Goal: Ask a question

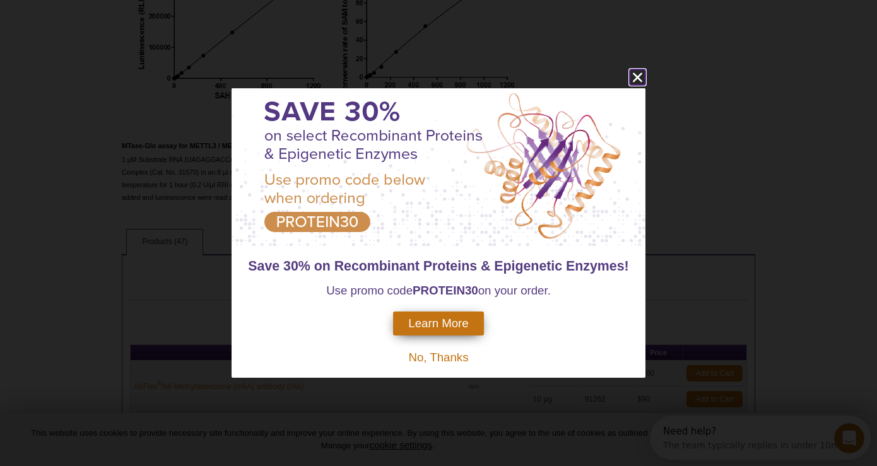
click at [638, 76] on icon "close" at bounding box center [637, 77] width 9 height 9
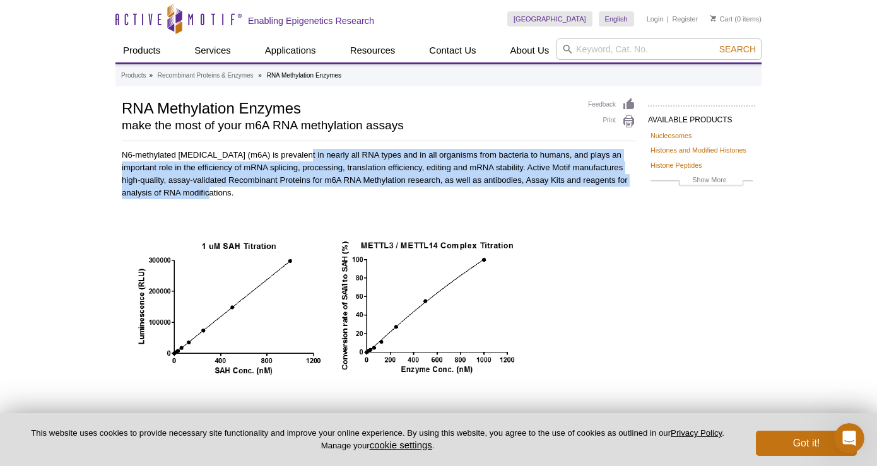
drag, startPoint x: 299, startPoint y: 150, endPoint x: 374, endPoint y: 194, distance: 87.7
click at [374, 194] on p "N6-methylated adenine (m6A) is prevalent in nearly all RNA types and in all org…" at bounding box center [379, 174] width 514 height 50
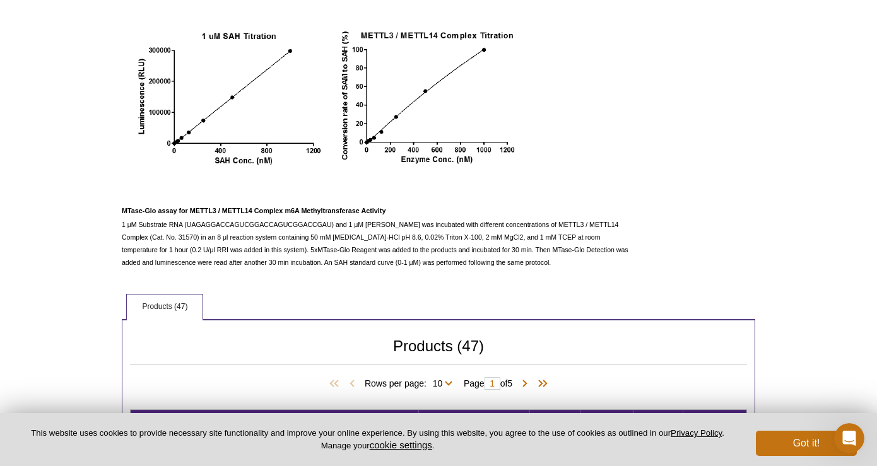
scroll to position [219, 0]
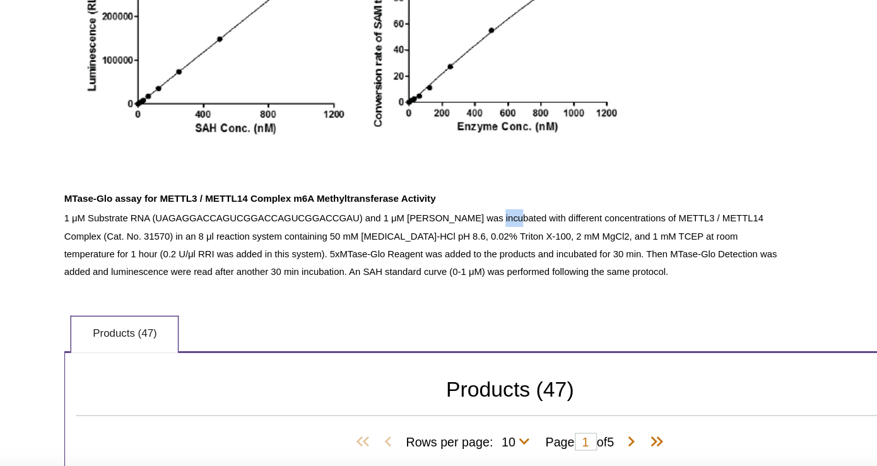
drag, startPoint x: 429, startPoint y: 213, endPoint x: 439, endPoint y: 220, distance: 12.8
click at [439, 220] on p "1 μM Substrate RNA (UAGAGGACCAGUCGGACCAGUCGGACCGAU) and 1 μM SAM was incubated …" at bounding box center [379, 235] width 514 height 50
drag, startPoint x: 152, startPoint y: 228, endPoint x: 133, endPoint y: 229, distance: 19.0
click at [133, 229] on span "1 μM Substrate RNA (UAGAGGACCAGUCGGACCAGUCGGACCGAU) and 1 μM SAM was incubated …" at bounding box center [375, 234] width 507 height 45
copy span "31570"
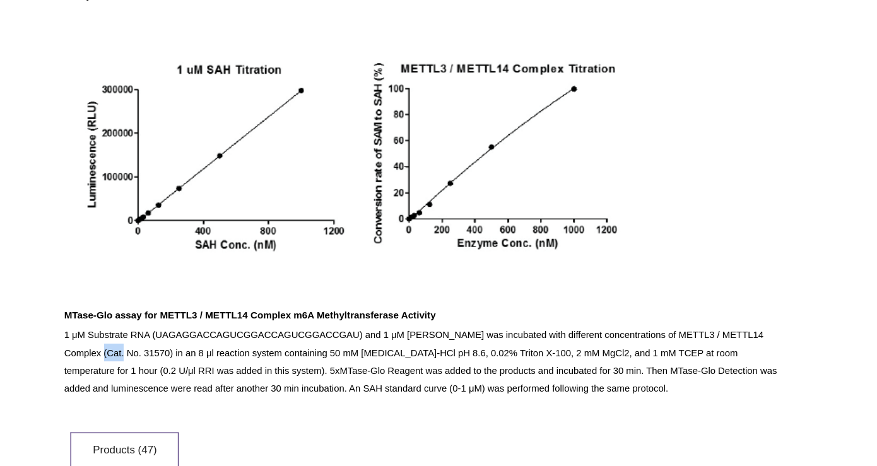
scroll to position [0, 0]
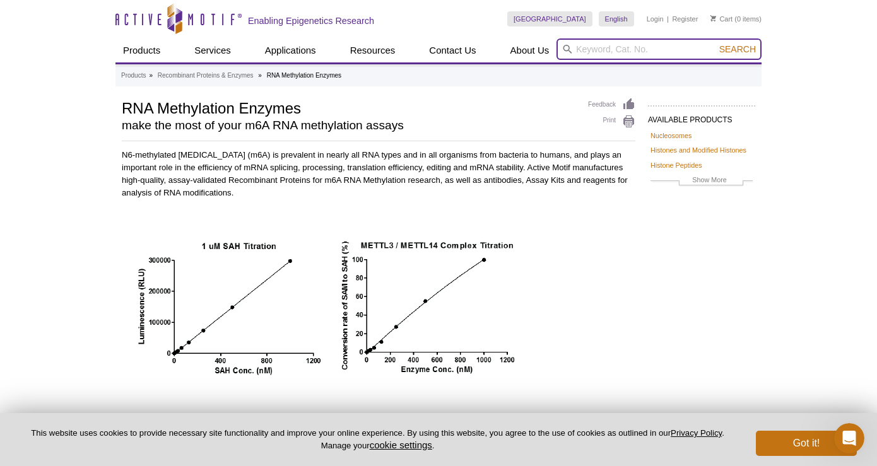
click at [597, 44] on input "search" at bounding box center [659, 49] width 205 height 21
paste input "31570"
type input "31570"
click at [716, 44] on button "Search" at bounding box center [738, 49] width 44 height 11
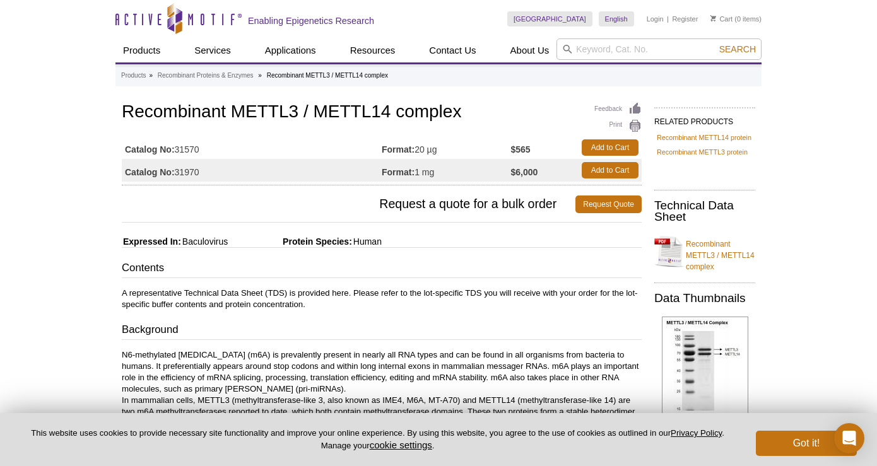
drag, startPoint x: 219, startPoint y: 152, endPoint x: 177, endPoint y: 151, distance: 41.7
click at [177, 151] on td "Catalog No: 31570" at bounding box center [252, 147] width 260 height 23
copy td "31570"
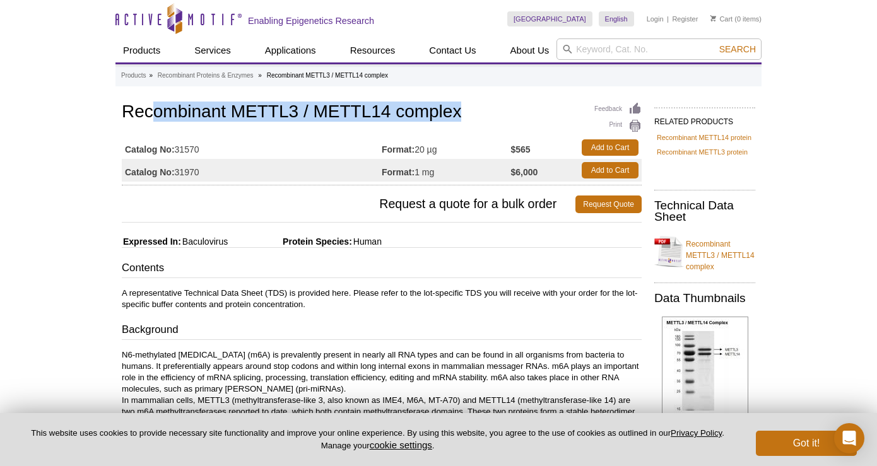
drag, startPoint x: 457, startPoint y: 105, endPoint x: 157, endPoint y: 116, distance: 300.0
click at [157, 116] on h1 "Recombinant METTL3 / METTL14 complex" at bounding box center [382, 112] width 520 height 21
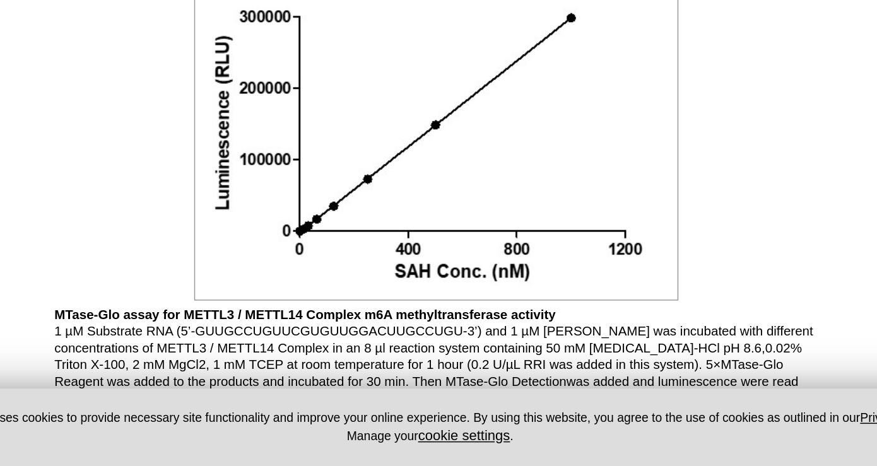
scroll to position [1145, 0]
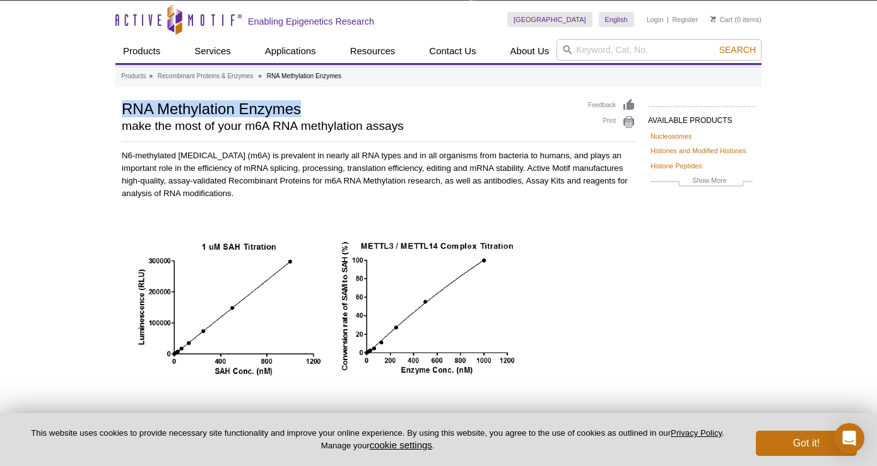
drag, startPoint x: 304, startPoint y: 107, endPoint x: 121, endPoint y: 107, distance: 183.1
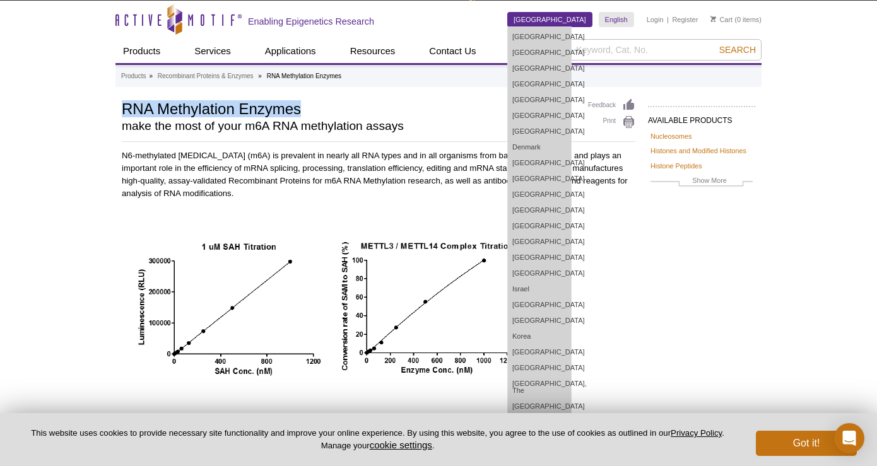
copy h1 "RNA Methylation Enzymes"
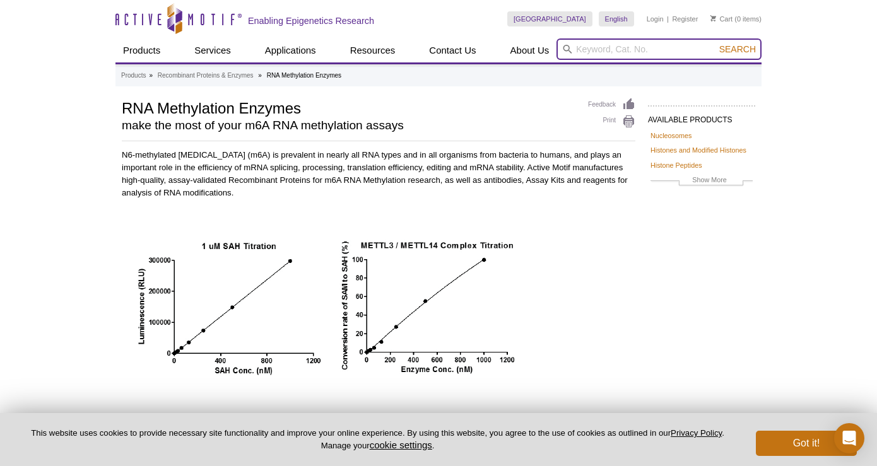
click at [604, 42] on input "search" at bounding box center [659, 49] width 205 height 21
paste input "RNA Methylation Enzymes"
click at [604, 42] on input "RNA Methylation Enzymes" at bounding box center [659, 49] width 205 height 21
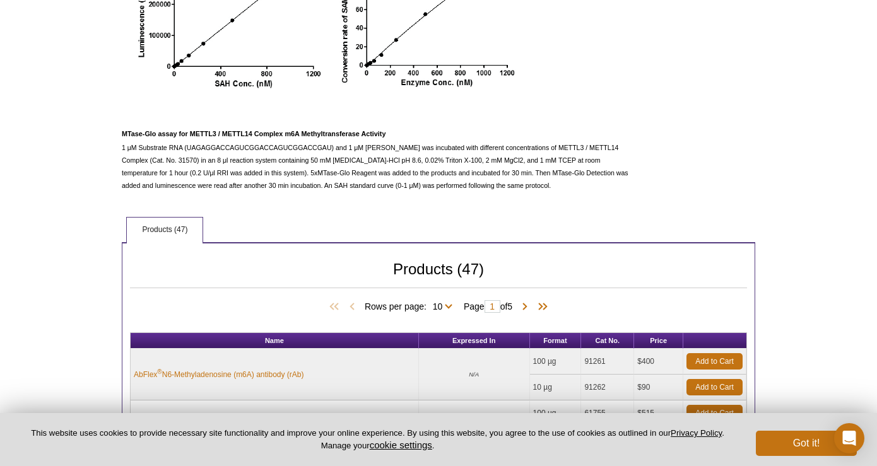
scroll to position [277, 0]
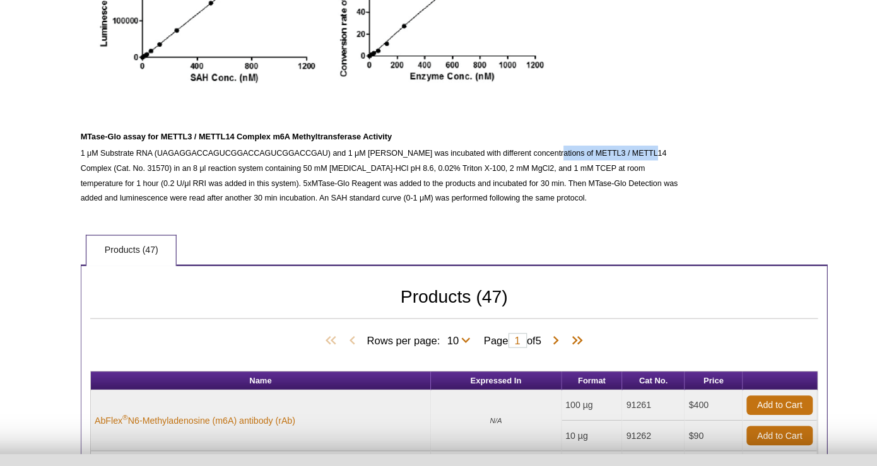
drag, startPoint x: 609, startPoint y: 158, endPoint x: 519, endPoint y: 158, distance: 89.6
click at [519, 158] on span "1 μM Substrate RNA (UAGAGGACCAGUCGGACCAGUCGGACCGAU) and 1 μM [PERSON_NAME] was …" at bounding box center [375, 176] width 507 height 45
copy span "METTL3 / METTL14 Complex"
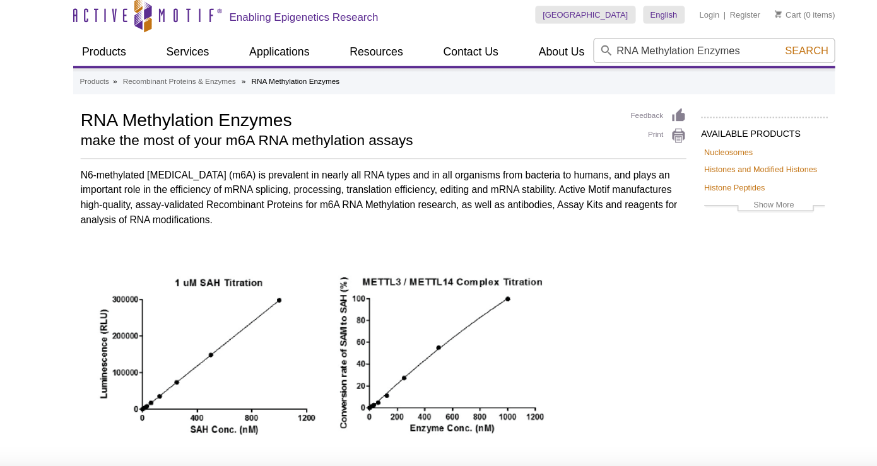
scroll to position [0, 0]
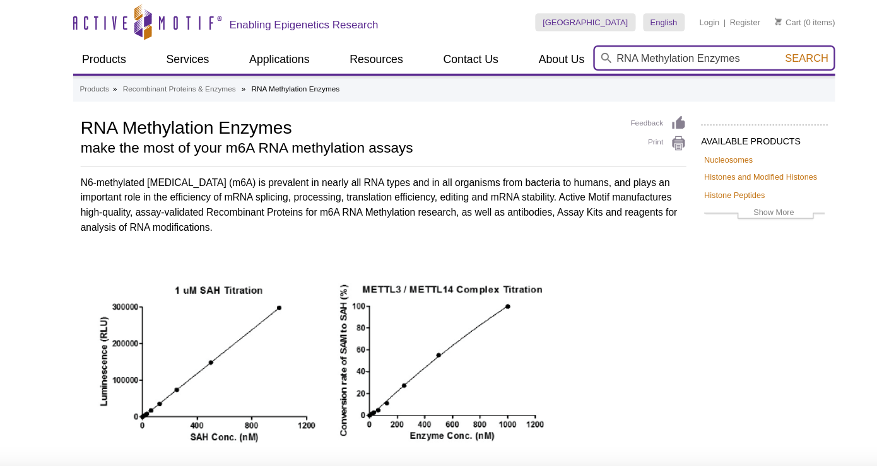
click at [684, 50] on input "RNA Methylation Enzymes" at bounding box center [659, 49] width 205 height 21
paste input "METTL3 / METTL14 Complex"
click at [684, 50] on input "RNA Methylation EnzymesMETTL3 / METTL14 Complex" at bounding box center [659, 49] width 205 height 21
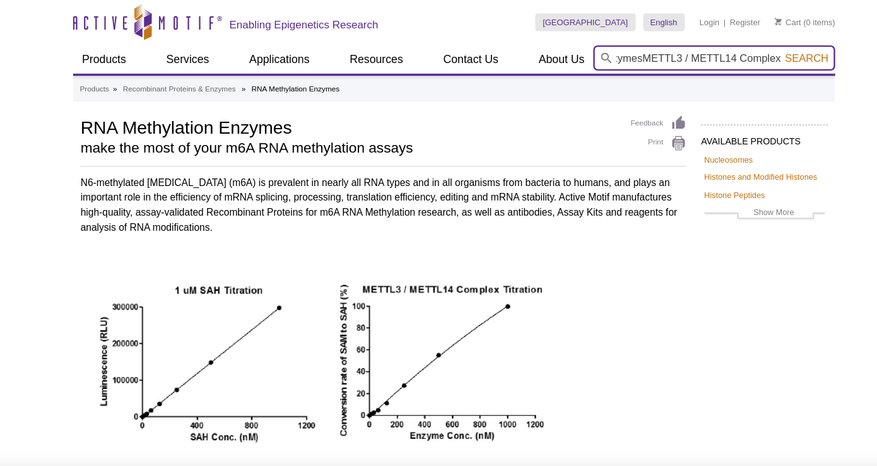
click at [684, 50] on input "RNA Methylation EnzymesMETTL3 / METTL14 Complex" at bounding box center [659, 49] width 205 height 21
paste input "search"
type input "METTL3 / METTL14 Complex"
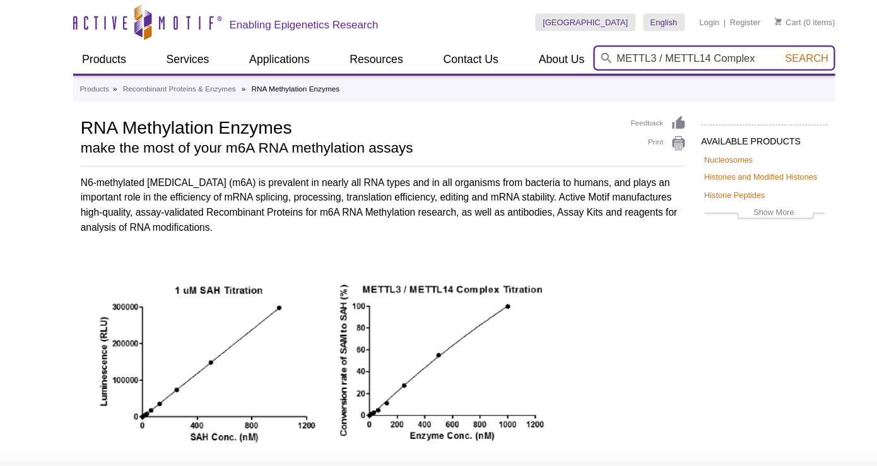
click at [716, 44] on button "Search" at bounding box center [738, 49] width 44 height 11
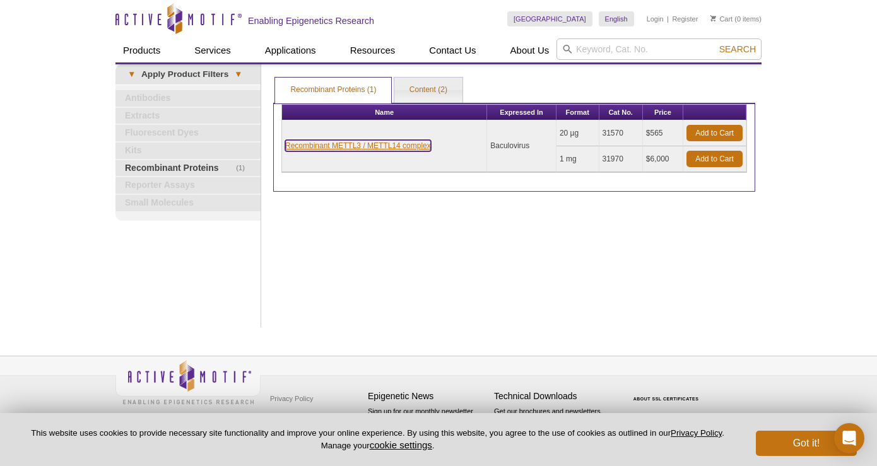
click at [383, 143] on link "Recombinant METTL3 / METTL14 complex" at bounding box center [358, 145] width 146 height 11
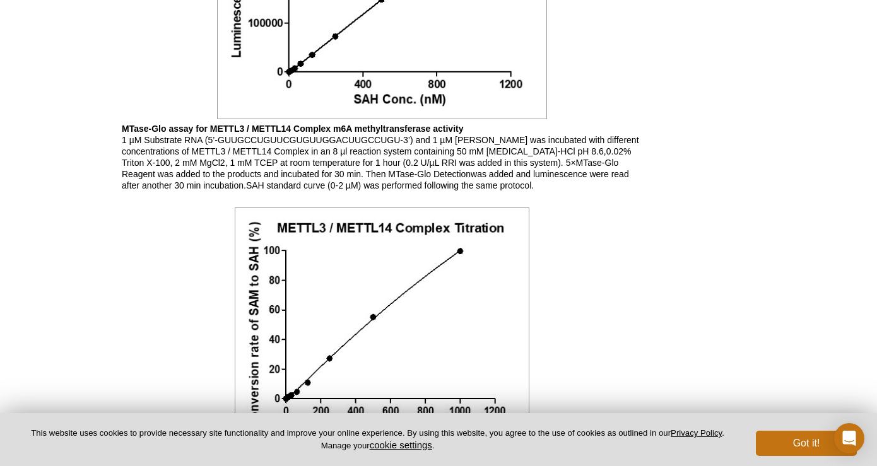
scroll to position [1137, 0]
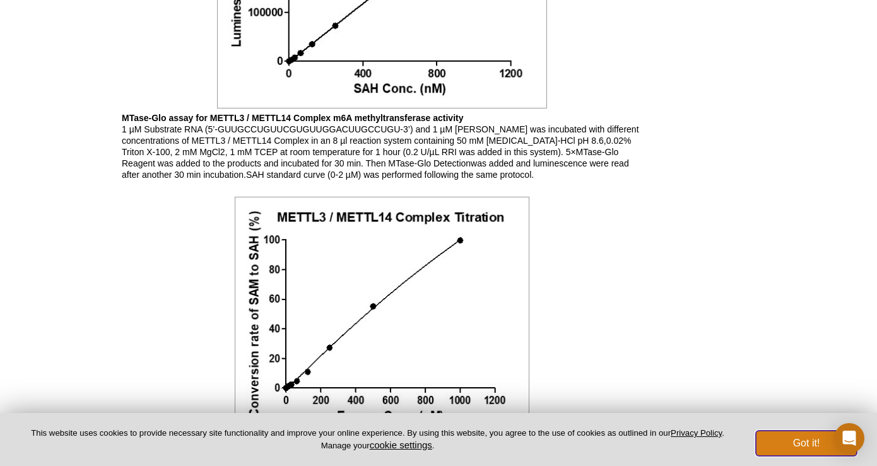
click at [784, 439] on button "Got it!" at bounding box center [806, 443] width 101 height 25
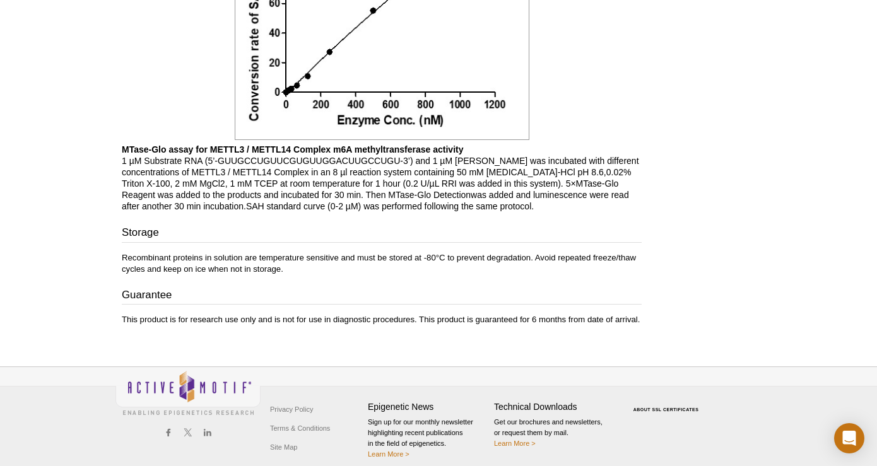
scroll to position [1437, 0]
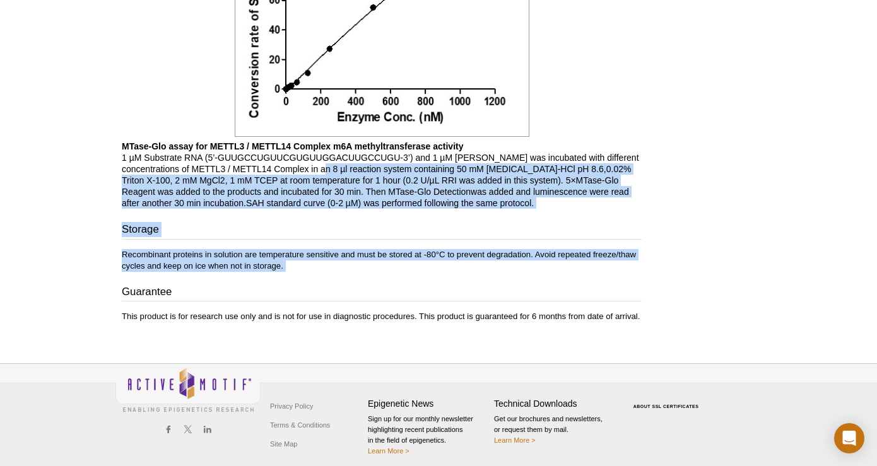
drag, startPoint x: 363, startPoint y: 174, endPoint x: 489, endPoint y: 276, distance: 161.6
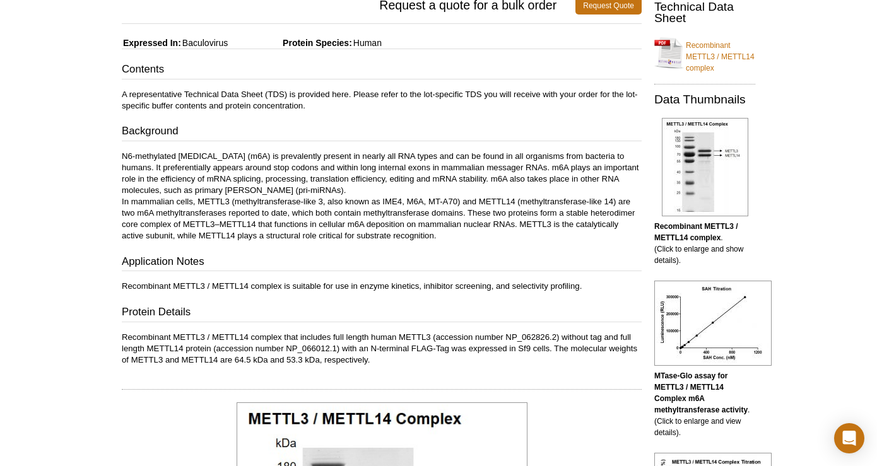
scroll to position [198, 0]
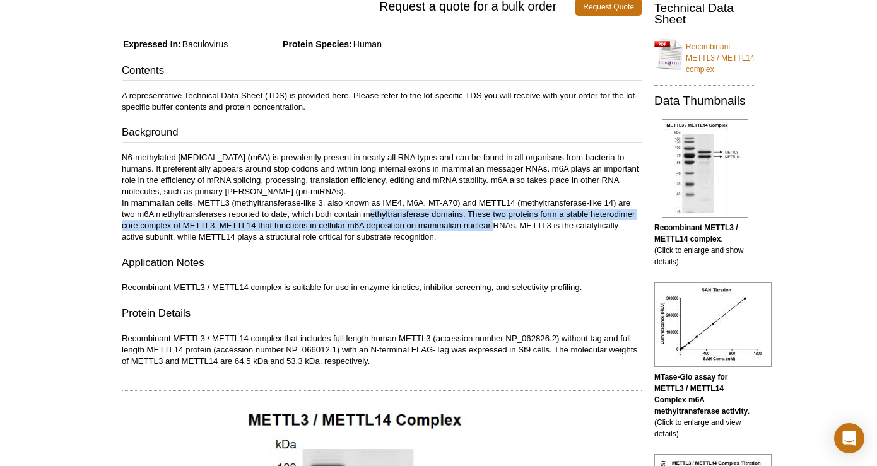
drag, startPoint x: 369, startPoint y: 208, endPoint x: 496, endPoint y: 230, distance: 128.1
click at [496, 229] on p "N6-methylated [MEDICAL_DATA] (m6A) is prevalently present in nearly all RNA typ…" at bounding box center [382, 197] width 520 height 91
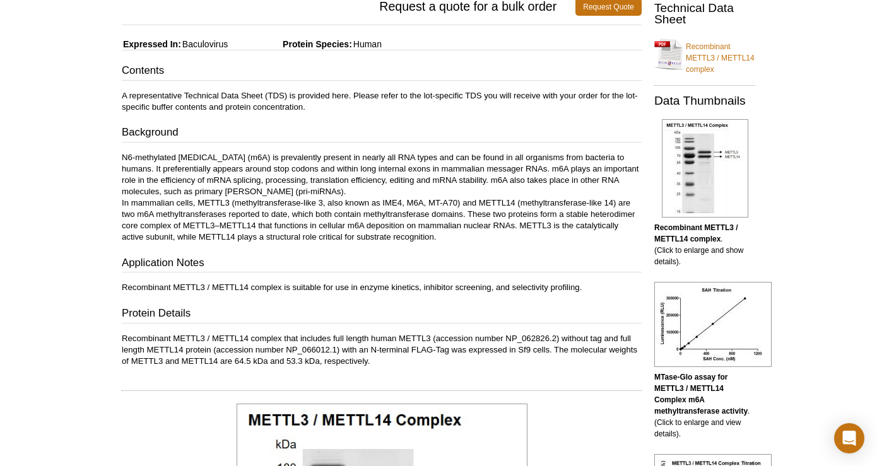
click at [465, 239] on p "N6-methylated [MEDICAL_DATA] (m6A) is prevalently present in nearly all RNA typ…" at bounding box center [382, 197] width 520 height 91
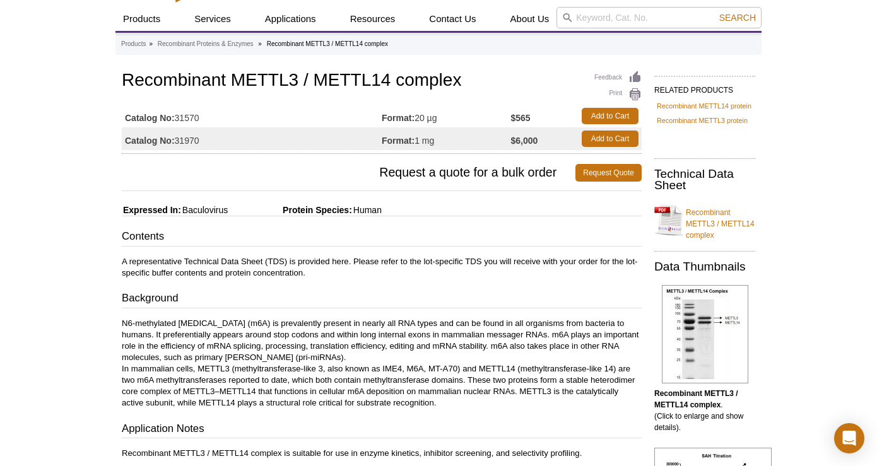
scroll to position [31, 0]
click at [701, 213] on link "Recombinant METTL3 / METTL14 complex" at bounding box center [705, 221] width 101 height 42
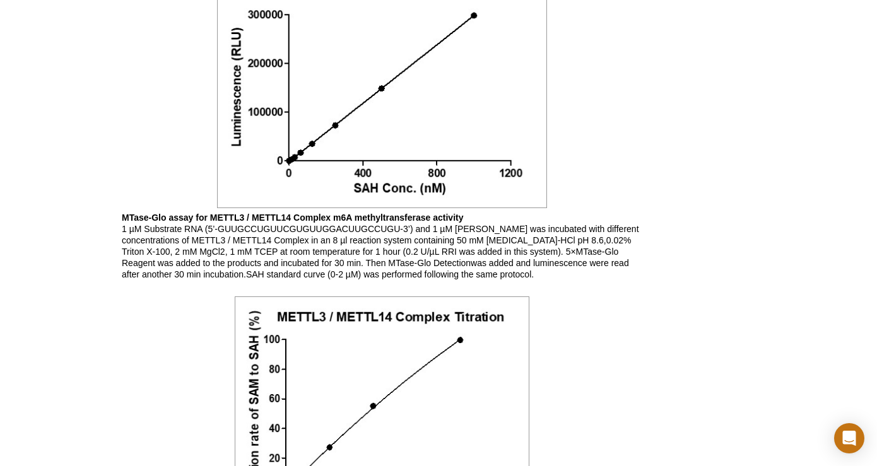
scroll to position [1040, 0]
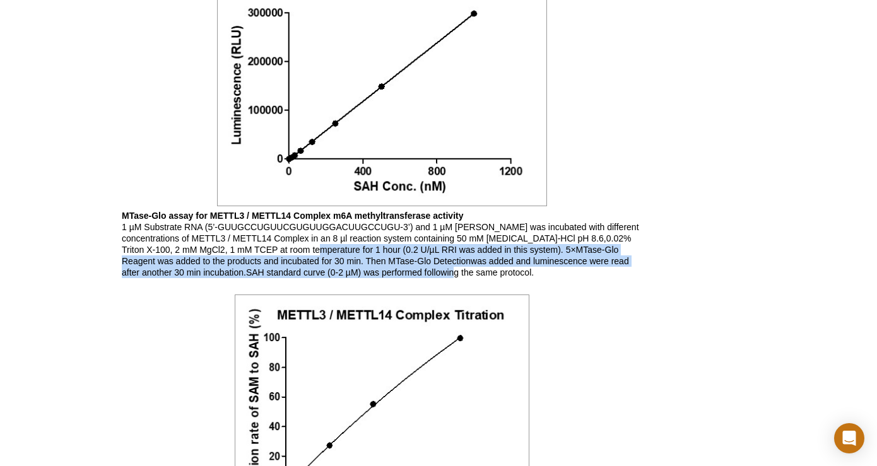
drag, startPoint x: 341, startPoint y: 245, endPoint x: 465, endPoint y: 268, distance: 125.9
click at [465, 268] on p "MTase-Glo assay for METTL3 / METTL14 Complex m6A methyltransferase activity 1 µ…" at bounding box center [382, 244] width 520 height 68
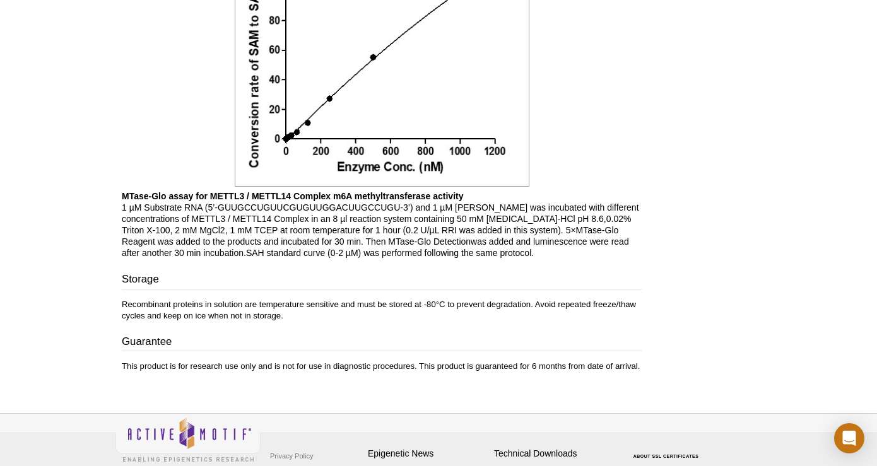
scroll to position [1444, 0]
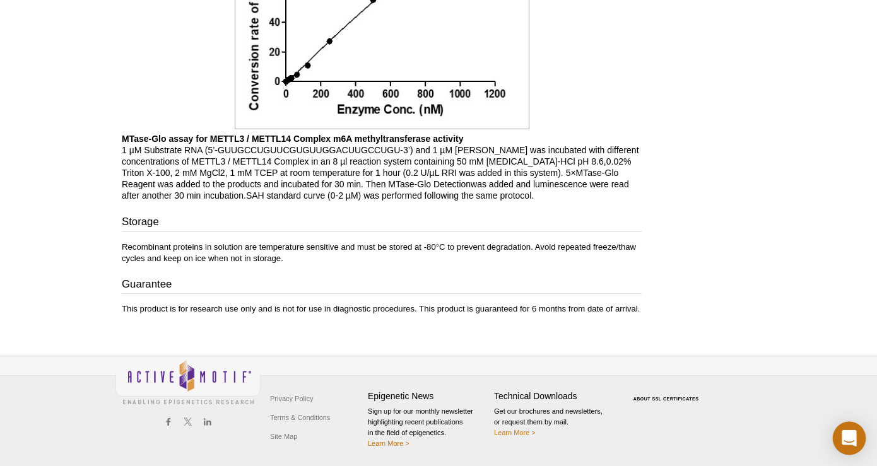
click at [841, 432] on div "Open Intercom Messenger" at bounding box center [849, 438] width 33 height 33
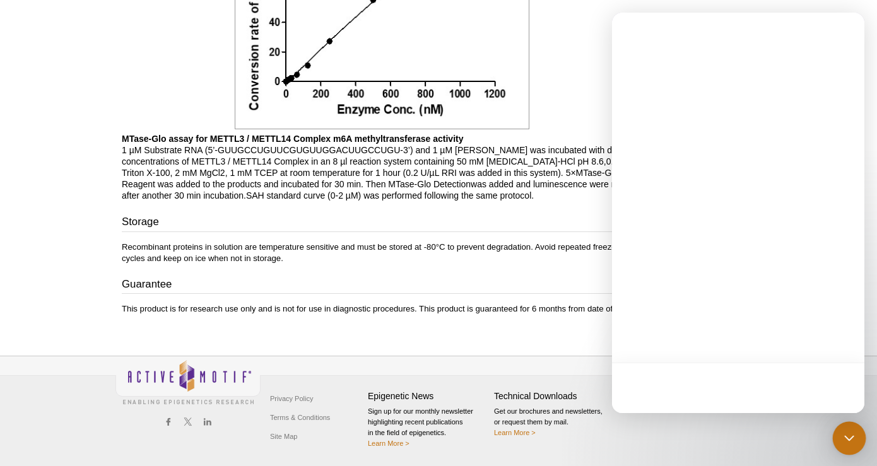
scroll to position [0, 0]
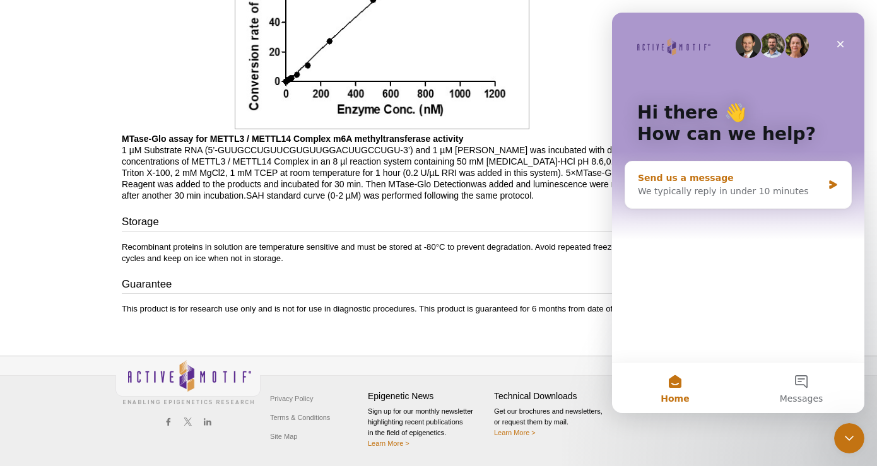
click at [752, 179] on div "Send us a message" at bounding box center [730, 178] width 185 height 13
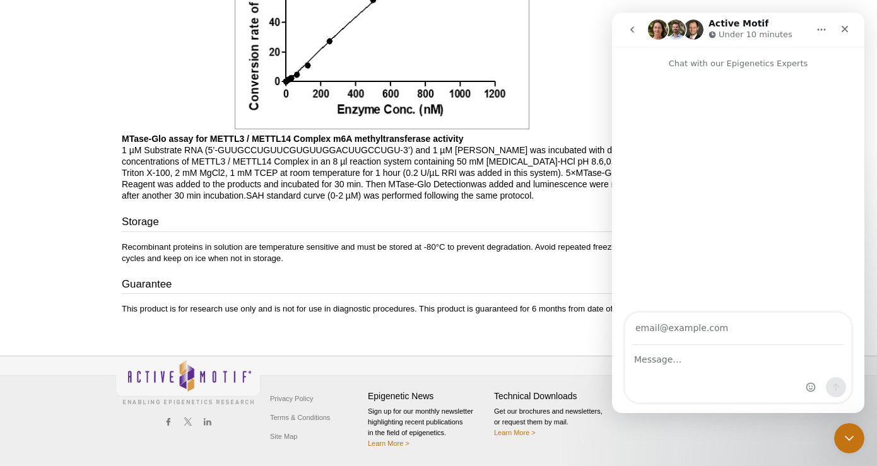
click at [691, 329] on input "Your email" at bounding box center [738, 329] width 211 height 32
click at [713, 334] on input "Your email" at bounding box center [738, 329] width 211 height 32
type input "[EMAIL_ADDRESS][DOMAIN_NAME]"
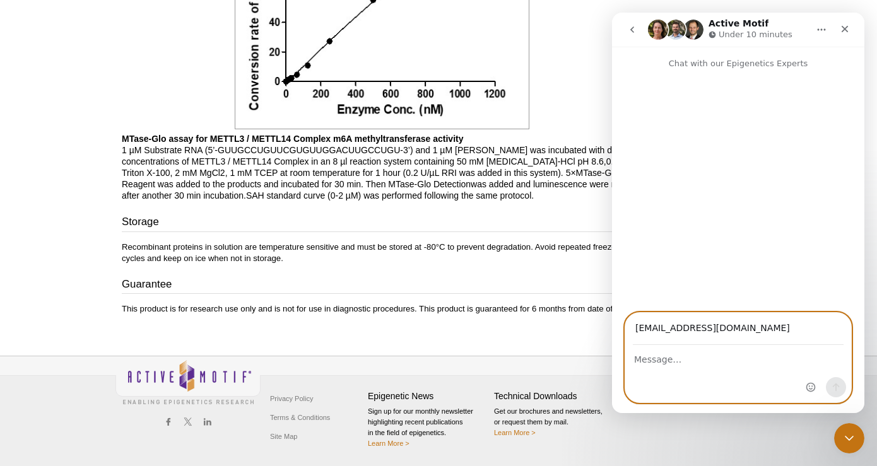
click at [678, 362] on textarea "Message…" at bounding box center [739, 356] width 226 height 21
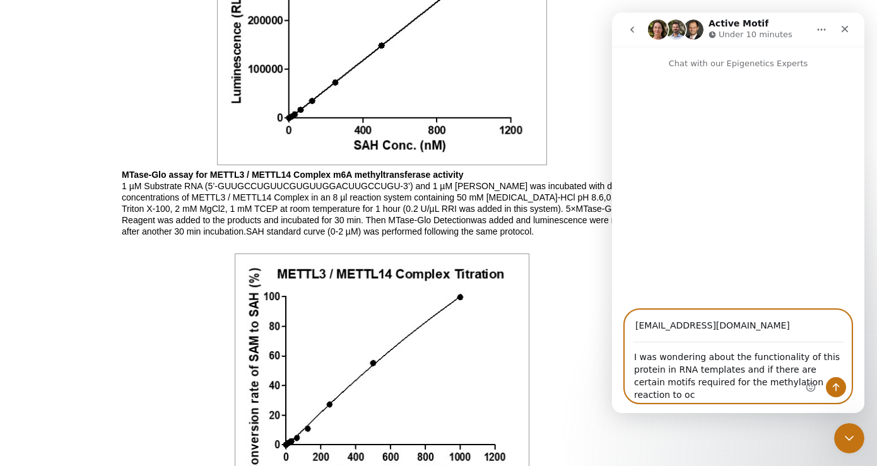
scroll to position [1111, 0]
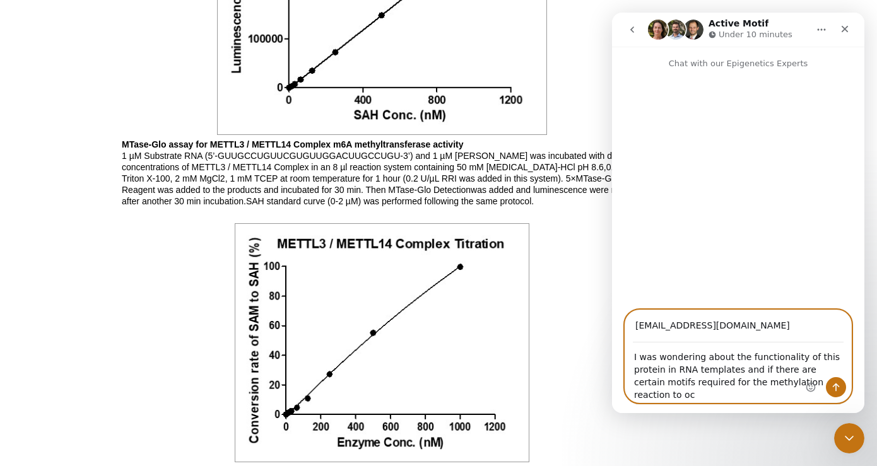
click at [749, 353] on textarea "I was wondering about the functionality of this protein in RNA templates and if…" at bounding box center [739, 372] width 226 height 59
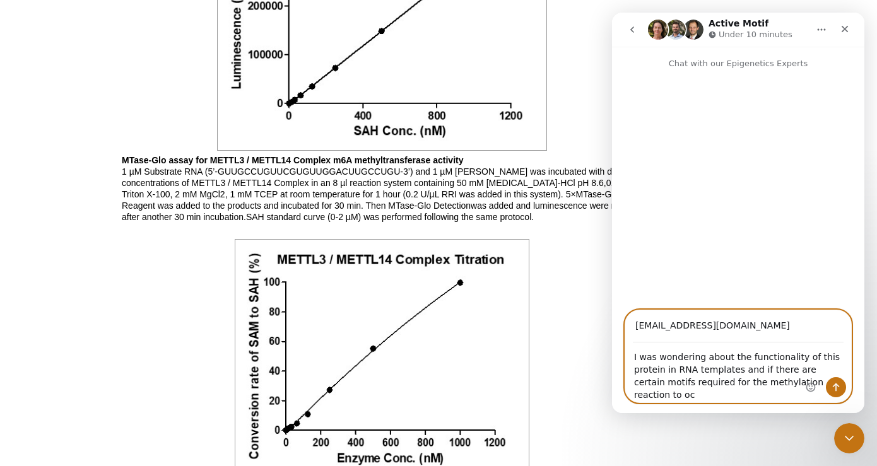
scroll to position [1092, 0]
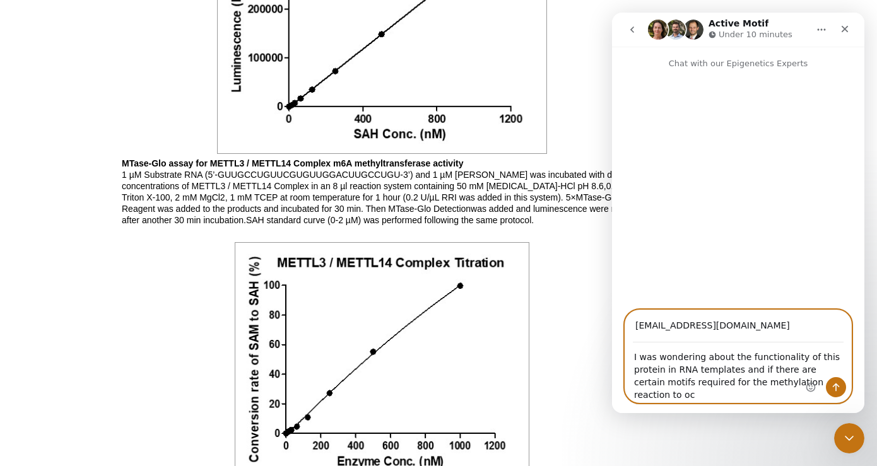
drag, startPoint x: 780, startPoint y: 390, endPoint x: 850, endPoint y: 388, distance: 70.1
click at [850, 388] on div "I was wondering about the functionality of this protein in RNA templates and if…" at bounding box center [739, 372] width 226 height 59
click at [737, 372] on textarea "I was wondering about the functionality of this protein in RNA templates and if…" at bounding box center [739, 372] width 226 height 59
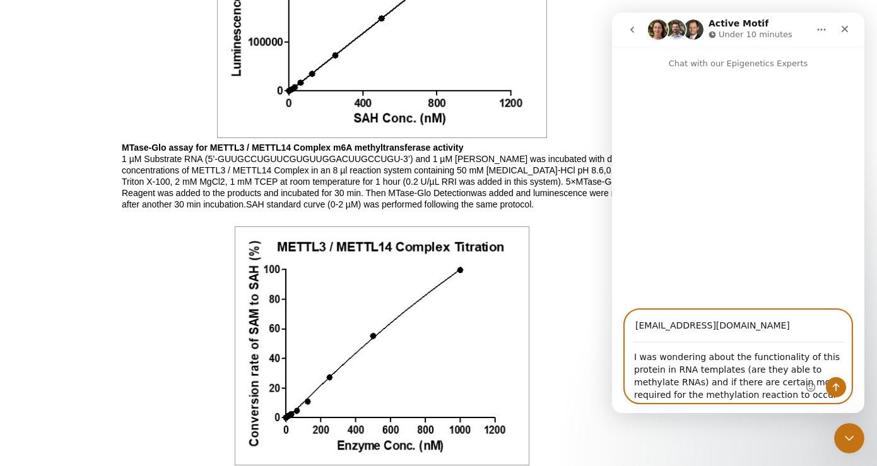
scroll to position [1117, 0]
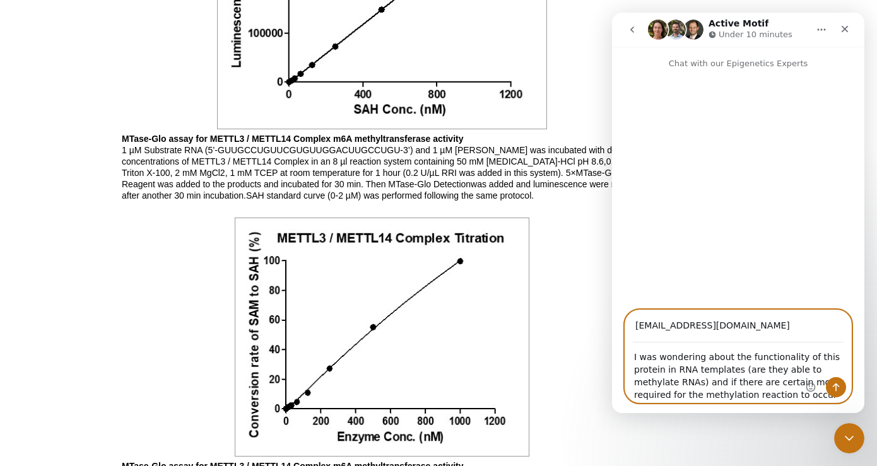
click at [768, 396] on textarea "I was wondering about the functionality of this protein in RNA templates (are t…" at bounding box center [739, 372] width 226 height 59
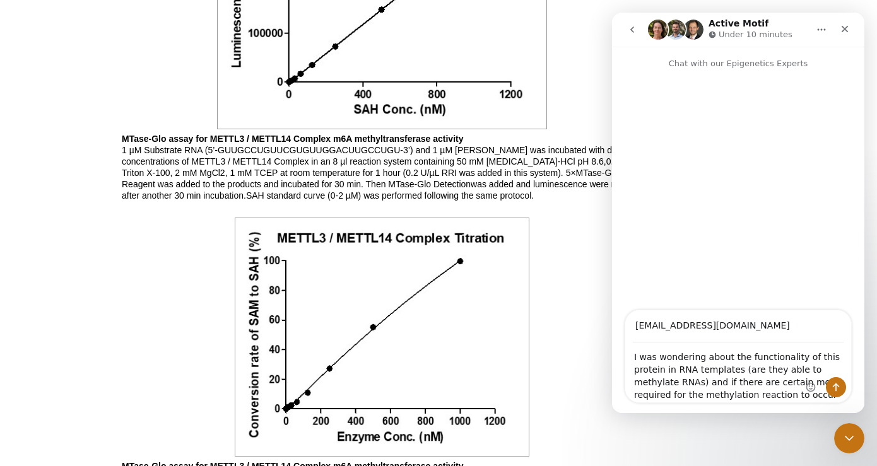
click at [817, 396] on div "Intercom messenger" at bounding box center [826, 389] width 40 height 25
click at [816, 395] on div "Intercom messenger" at bounding box center [826, 389] width 40 height 25
click at [803, 396] on div "Intercom messenger" at bounding box center [827, 357] width 50 height 92
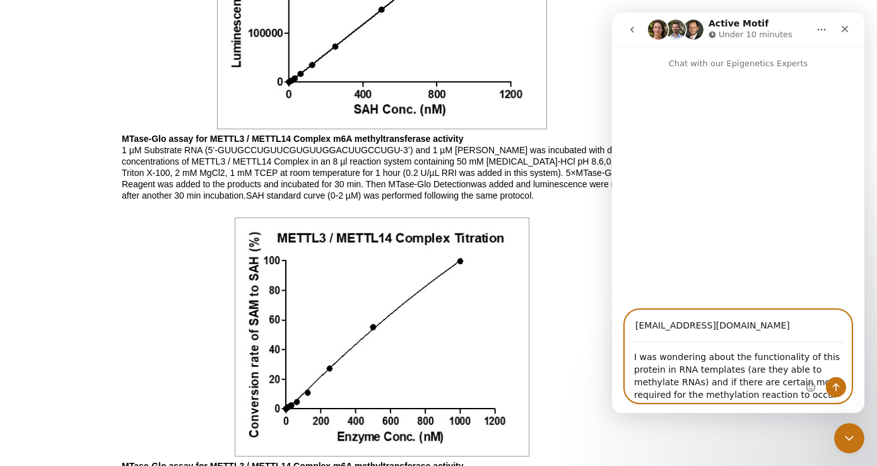
click at [634, 359] on textarea "I was wondering about the functionality of this protein in RNA templates (are t…" at bounding box center [739, 372] width 226 height 59
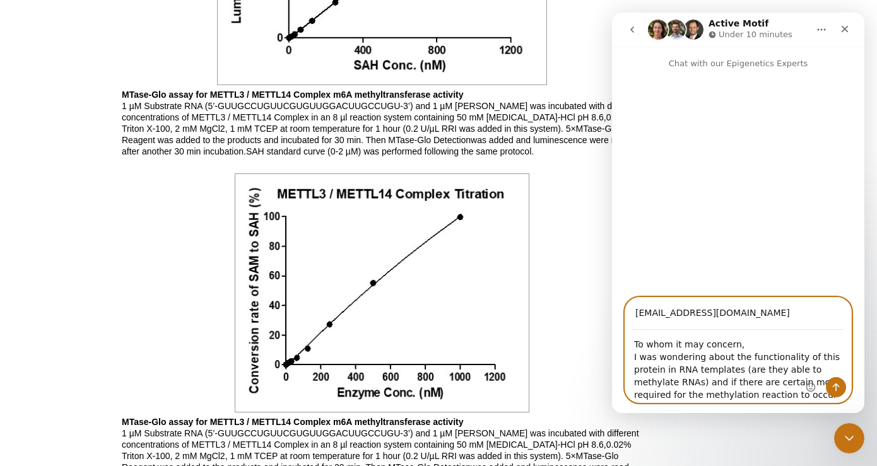
scroll to position [1172, 0]
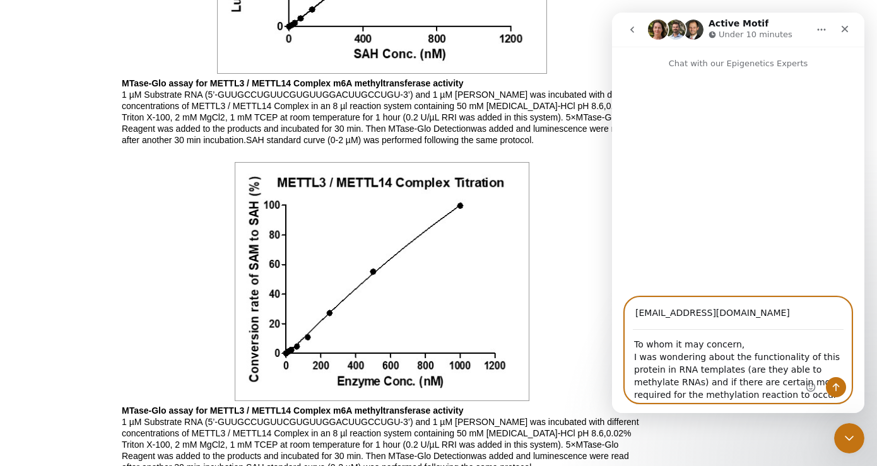
drag, startPoint x: 702, startPoint y: 388, endPoint x: 701, endPoint y: 450, distance: 61.9
click at [701, 413] on html "Active Motif Under 10 minutes Chat with our Epigenetics Experts ldantasd@uci.ed…" at bounding box center [738, 213] width 252 height 401
click at [767, 394] on textarea "To whom it may concern, I was wondering about the functionality of this protein…" at bounding box center [739, 367] width 226 height 72
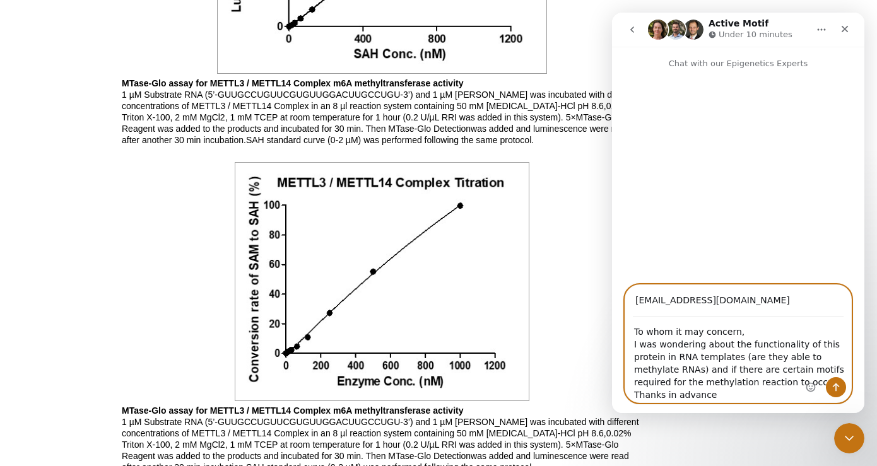
type textarea "To whom it may concern, I was wondering about the functionality of this protein…"
click at [840, 389] on icon "Send a message…" at bounding box center [836, 388] width 10 height 10
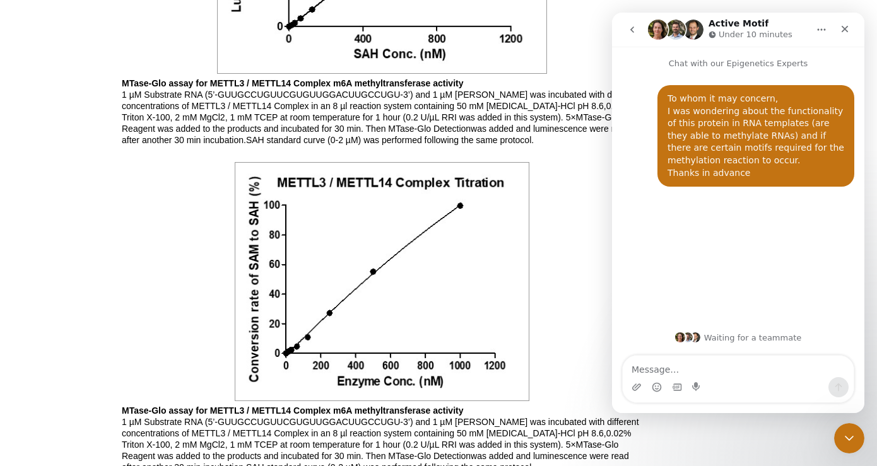
click at [697, 31] on img "Intercom messenger" at bounding box center [694, 30] width 20 height 20
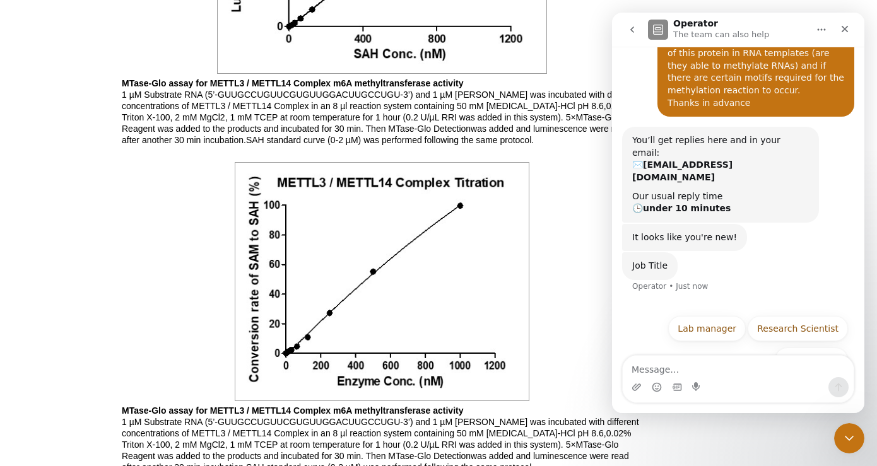
scroll to position [71, 0]
click at [801, 347] on button "PhD student" at bounding box center [811, 359] width 73 height 25
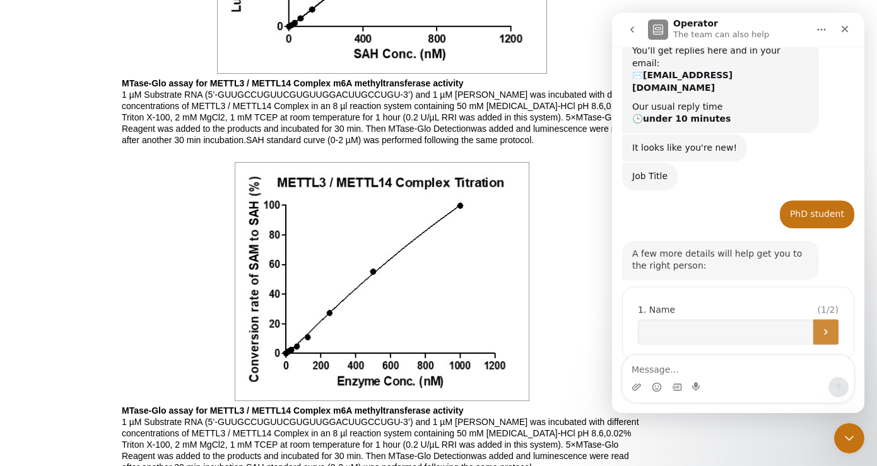
scroll to position [158, 0]
click at [736, 319] on input "Name" at bounding box center [725, 331] width 175 height 25
type input "[PERSON_NAME]"
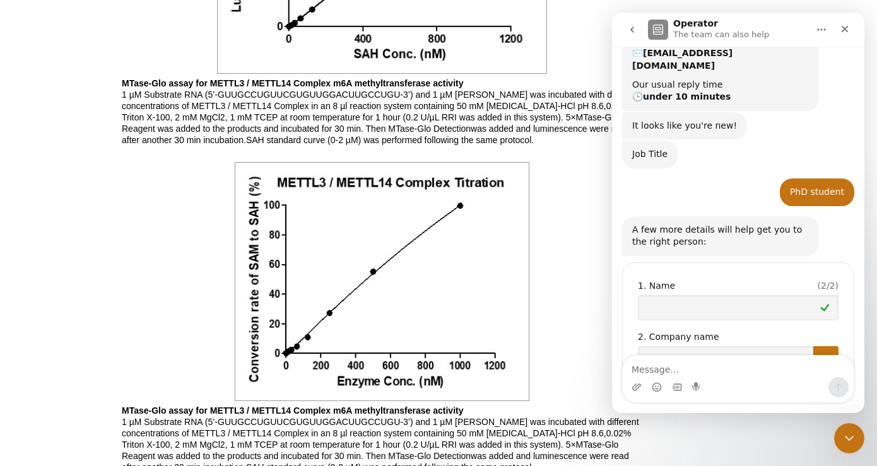
scroll to position [210, 0]
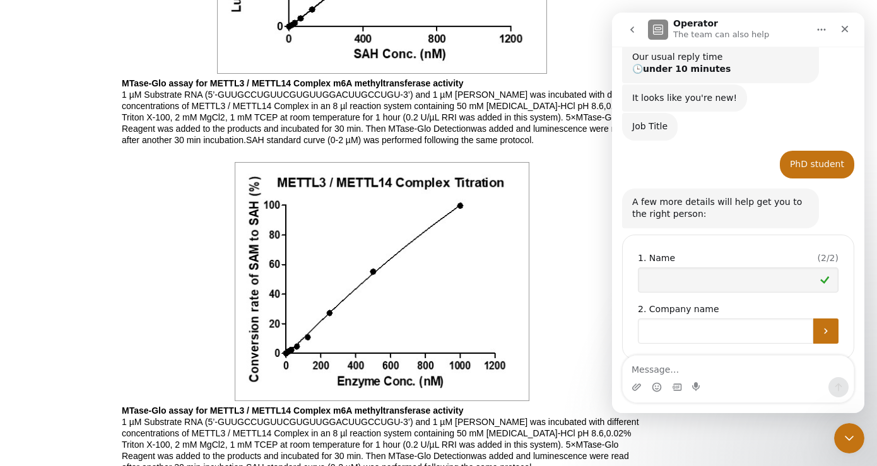
click at [720, 319] on input "Company name" at bounding box center [725, 331] width 175 height 25
drag, startPoint x: 835, startPoint y: 310, endPoint x: 769, endPoint y: 310, distance: 65.6
click at [769, 319] on div "Operator says…" at bounding box center [738, 331] width 201 height 25
click at [769, 319] on input "Company name" at bounding box center [725, 331] width 175 height 25
type input "UCI"
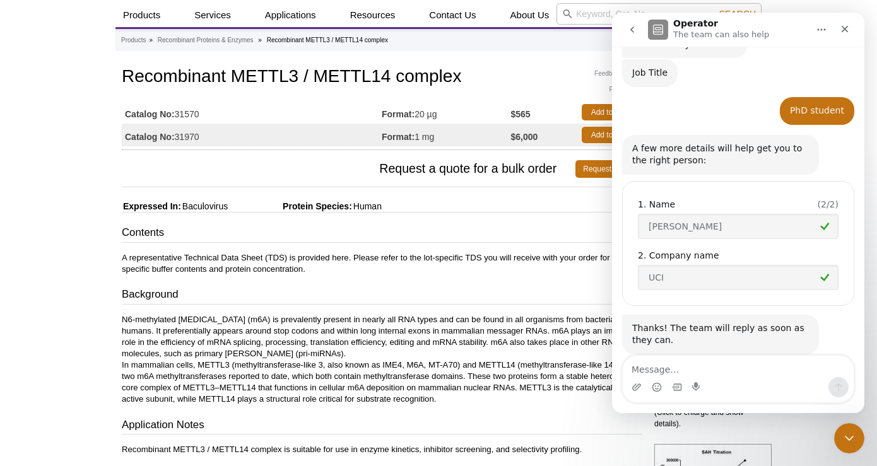
scroll to position [0, 0]
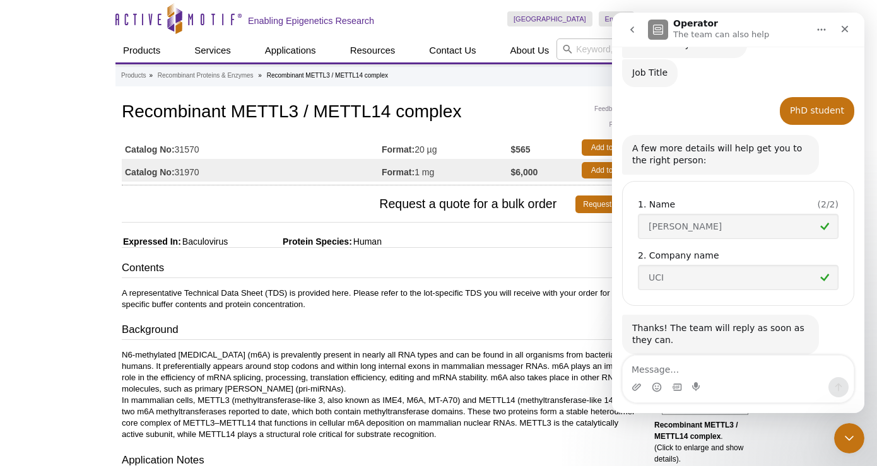
click at [495, 293] on p "A representative Technical Data Sheet (TDS) is provided here. Please refer to t…" at bounding box center [382, 299] width 520 height 23
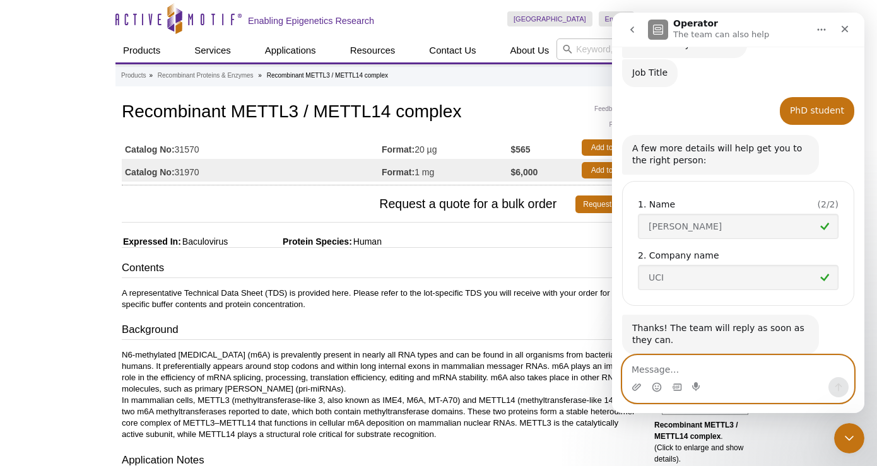
click at [724, 365] on textarea "Message…" at bounding box center [738, 366] width 231 height 21
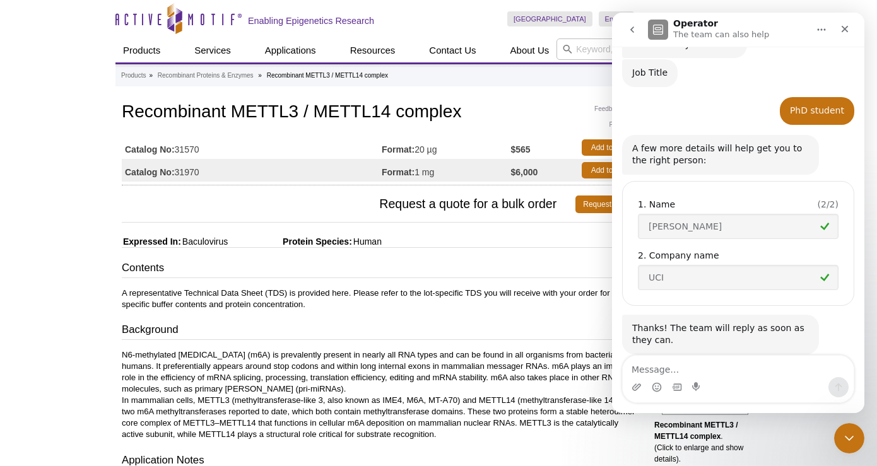
click at [634, 30] on icon "go back" at bounding box center [632, 30] width 10 height 10
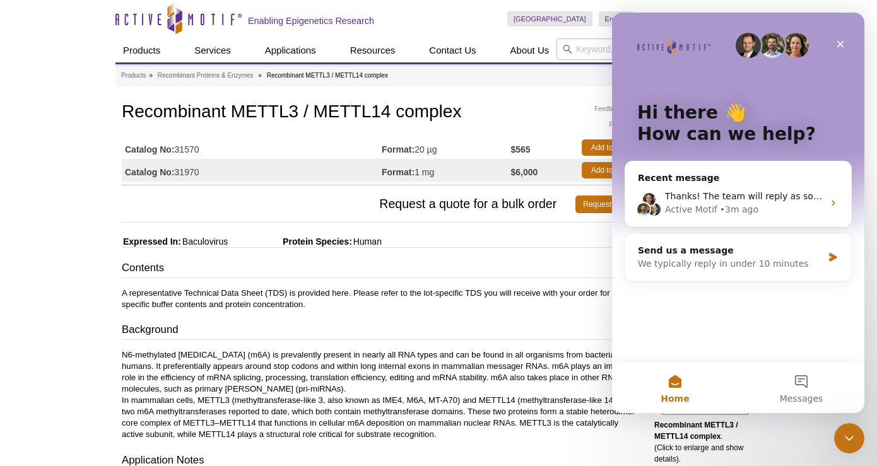
click at [526, 305] on p "A representative Technical Data Sheet (TDS) is provided here. Please refer to t…" at bounding box center [382, 299] width 520 height 23
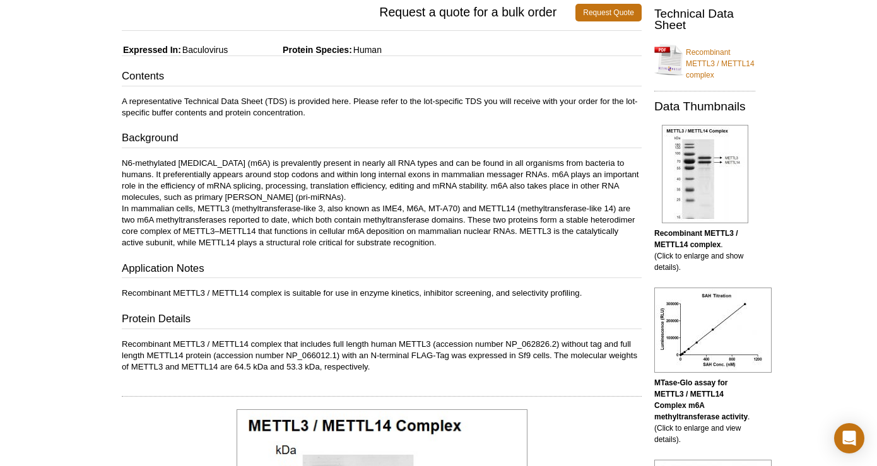
scroll to position [195, 0]
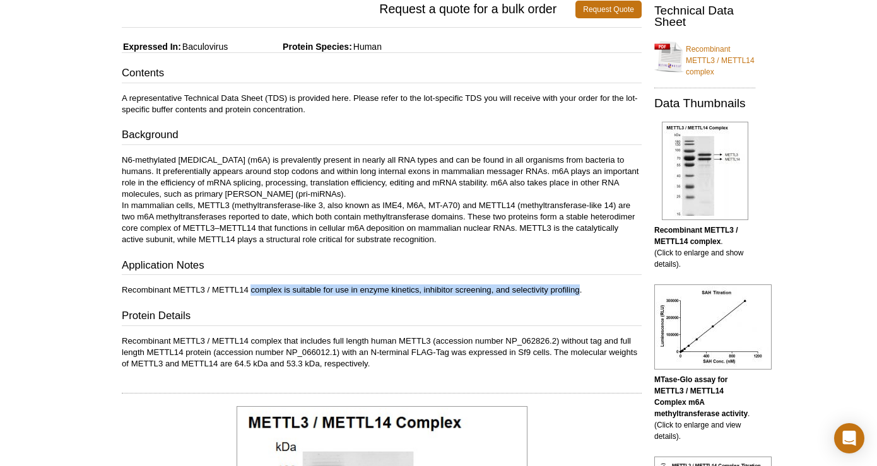
drag, startPoint x: 579, startPoint y: 292, endPoint x: 251, endPoint y: 293, distance: 328.2
click at [251, 293] on p "Recombinant METTL3 / METTL14 complex is suitable for use in enzyme kinetics, in…" at bounding box center [382, 290] width 520 height 11
copy p "complex is suitable for use in enzyme kinetics, inhibitor screening, and select…"
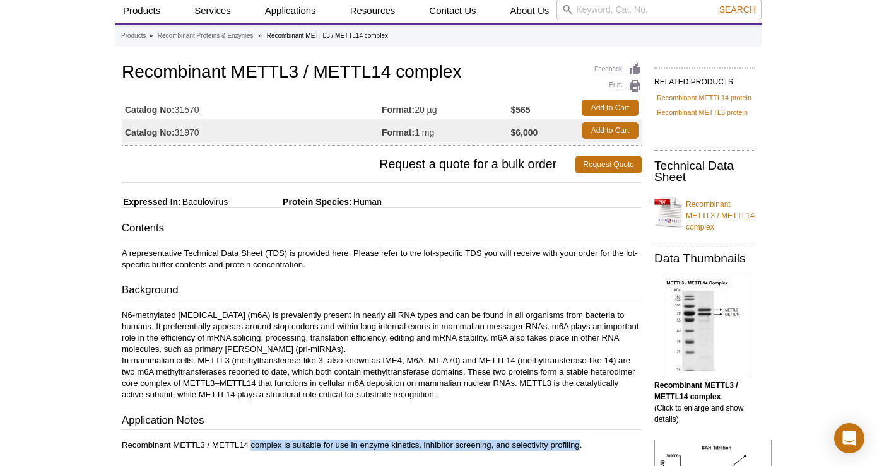
scroll to position [0, 0]
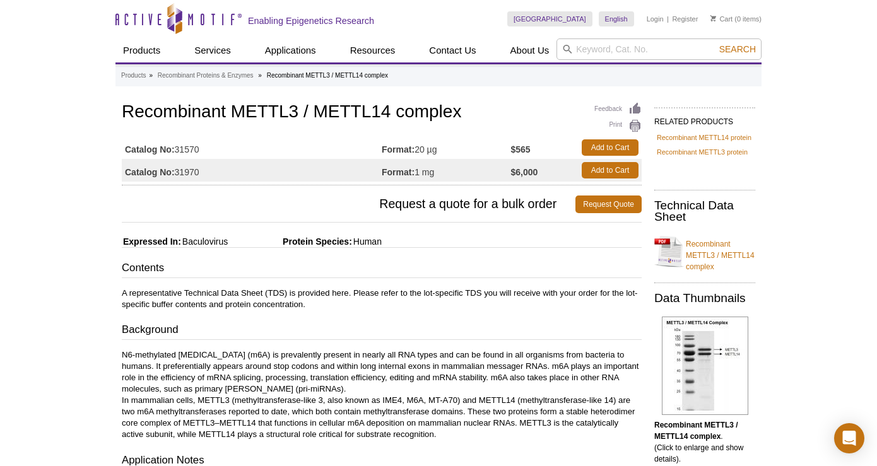
drag, startPoint x: 206, startPoint y: 149, endPoint x: 177, endPoint y: 149, distance: 29.0
click at [177, 149] on td "Catalog No: 31570" at bounding box center [252, 147] width 260 height 23
copy td "31570"
click at [848, 437] on icon "Open Intercom Messenger" at bounding box center [849, 439] width 15 height 16
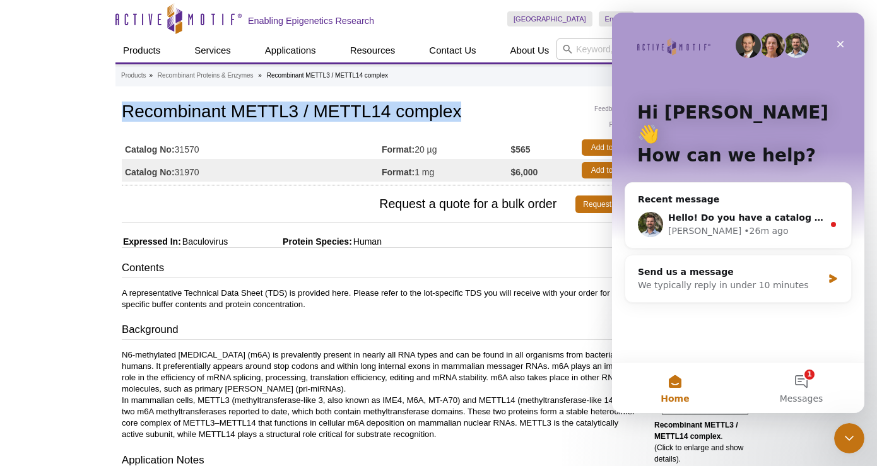
drag, startPoint x: 478, startPoint y: 108, endPoint x: 278, endPoint y: 101, distance: 200.2
click at [278, 101] on div "Feedback Print Recombinant METTL3 / METTL14 complex Catalog No: 31570 Format: 2…" at bounding box center [382, 143] width 520 height 86
copy h1 "Recombinant METTL3 / METTL14 complex"
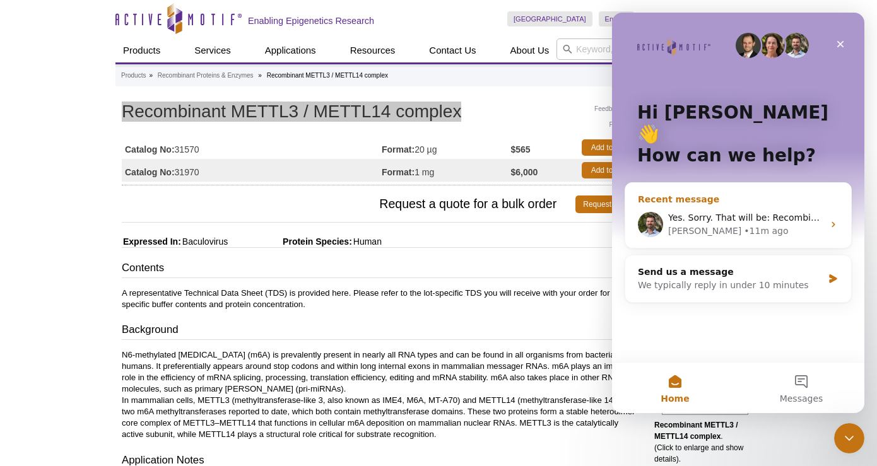
click at [739, 201] on div "Yes. Sorry. That will be: Recombinant METTL3 / METTL14 complex (Cat# 31570). [P…" at bounding box center [739, 224] width 226 height 47
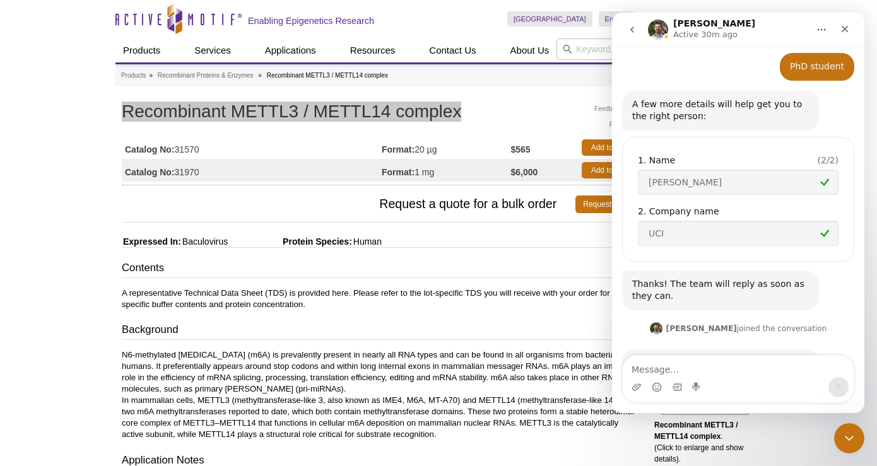
scroll to position [411, 0]
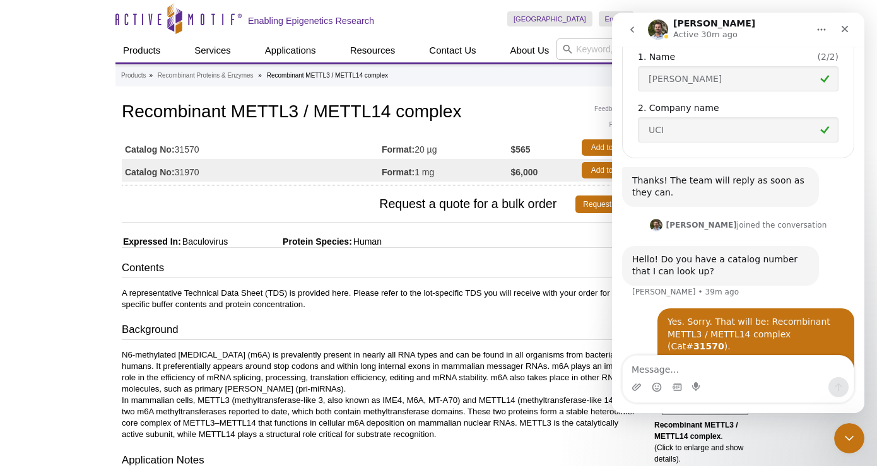
click at [464, 20] on div "Skip to content Active Motif Logo Enabling Epigenetics Research" at bounding box center [312, 18] width 392 height 37
click at [845, 33] on icon "Close" at bounding box center [845, 29] width 10 height 10
